Goal: Task Accomplishment & Management: Complete application form

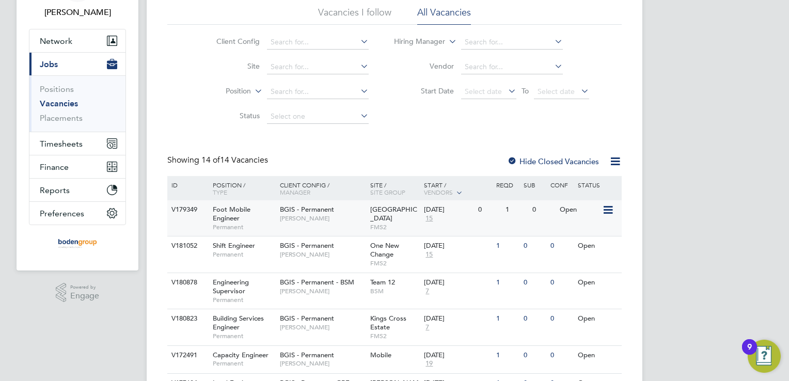
scroll to position [70, 0]
click at [343, 261] on div "BGIS - Permanent [PERSON_NAME]" at bounding box center [322, 249] width 90 height 27
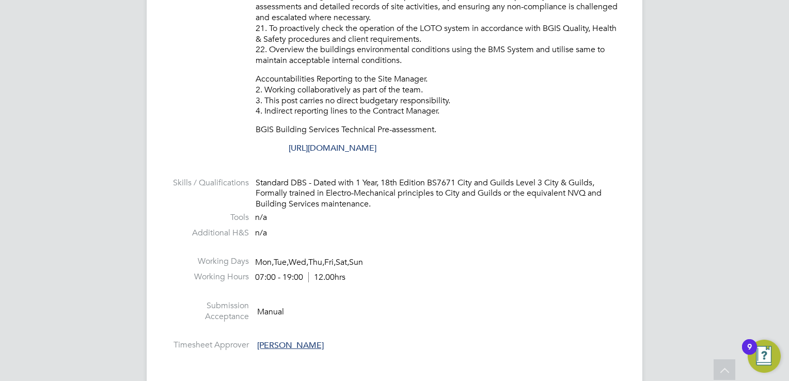
scroll to position [878, 0]
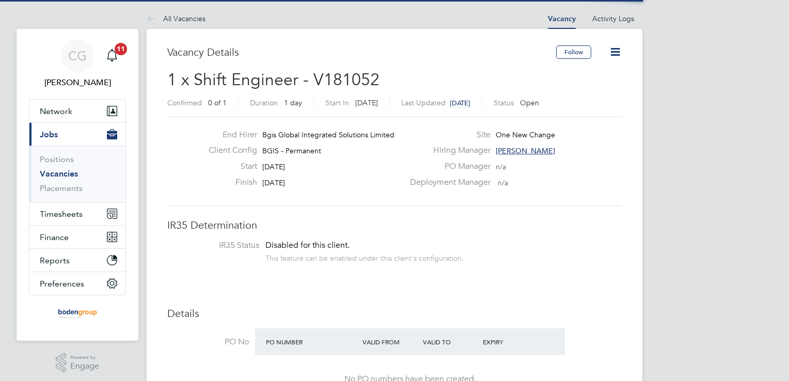
scroll to position [30, 72]
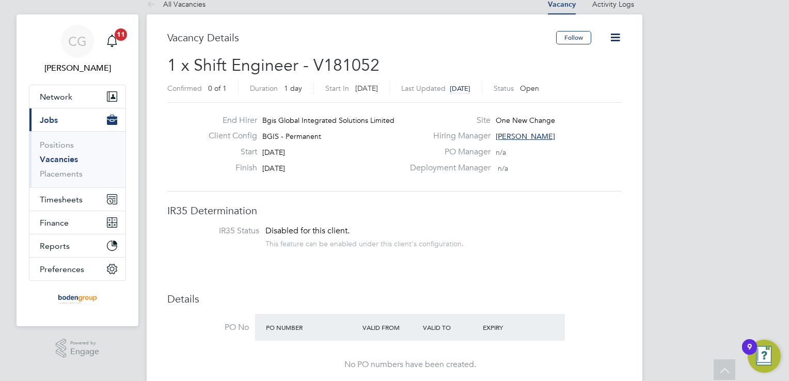
scroll to position [0, 0]
